Goal: Navigation & Orientation: Find specific page/section

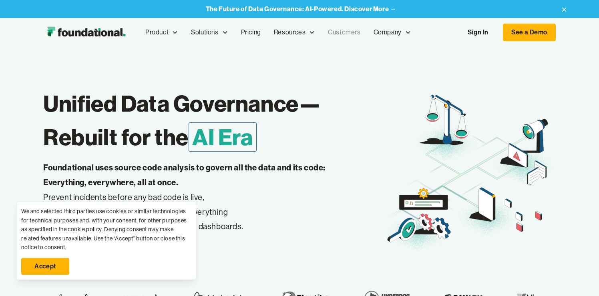
click at [347, 35] on link "Customers" at bounding box center [344, 32] width 45 height 26
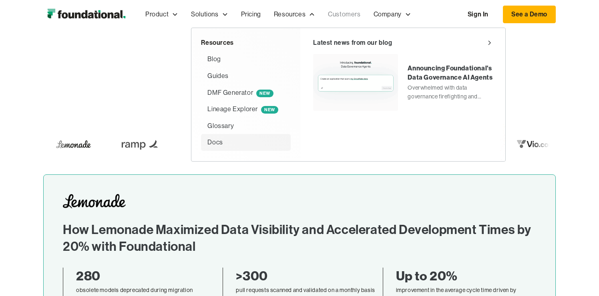
click at [225, 140] on div "Docs" at bounding box center [246, 142] width 77 height 10
